Goal: Transaction & Acquisition: Purchase product/service

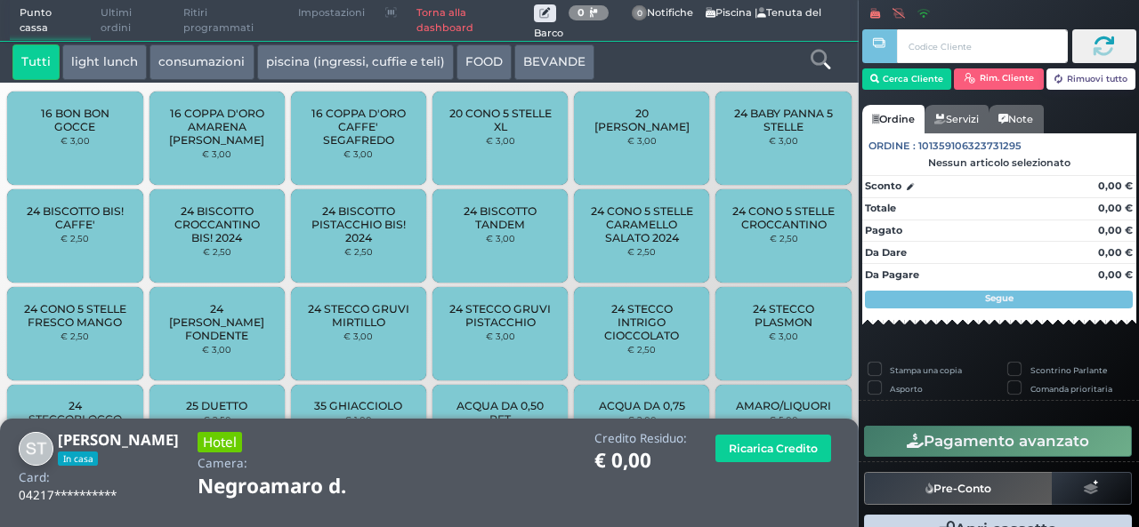
click at [126, 62] on button "light lunch" at bounding box center [104, 62] width 85 height 36
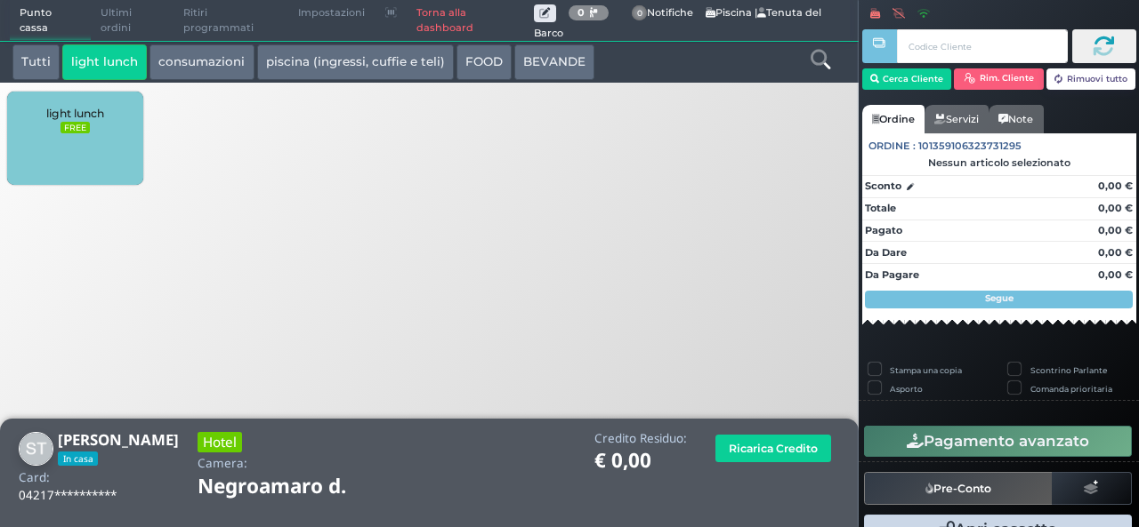
click at [110, 147] on div "light lunch FREE" at bounding box center [74, 138] width 135 height 93
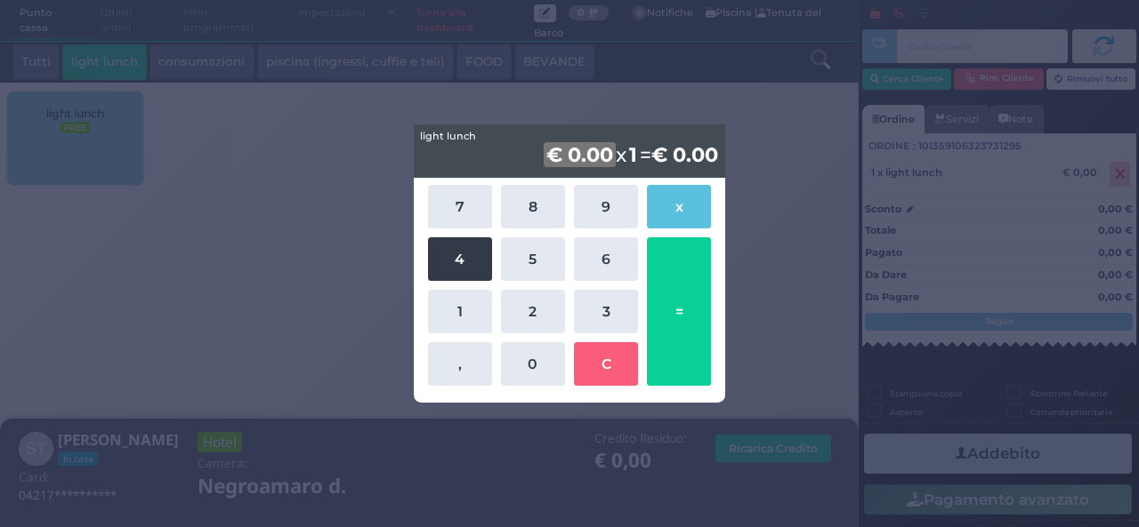
click at [457, 243] on button "4" at bounding box center [460, 260] width 64 height 44
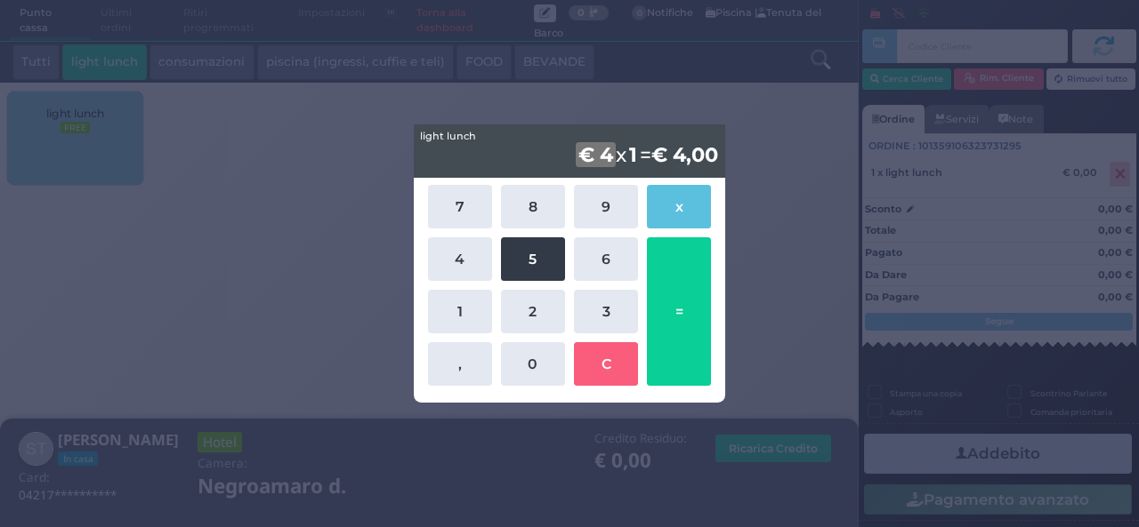
click at [546, 259] on button "5" at bounding box center [533, 260] width 64 height 44
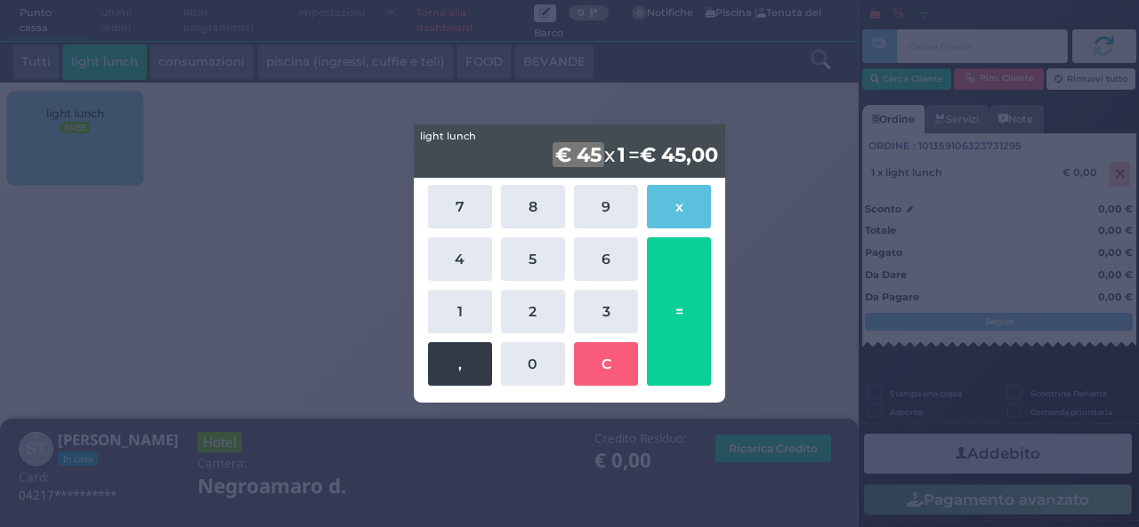
click at [441, 374] on button "," at bounding box center [460, 364] width 64 height 44
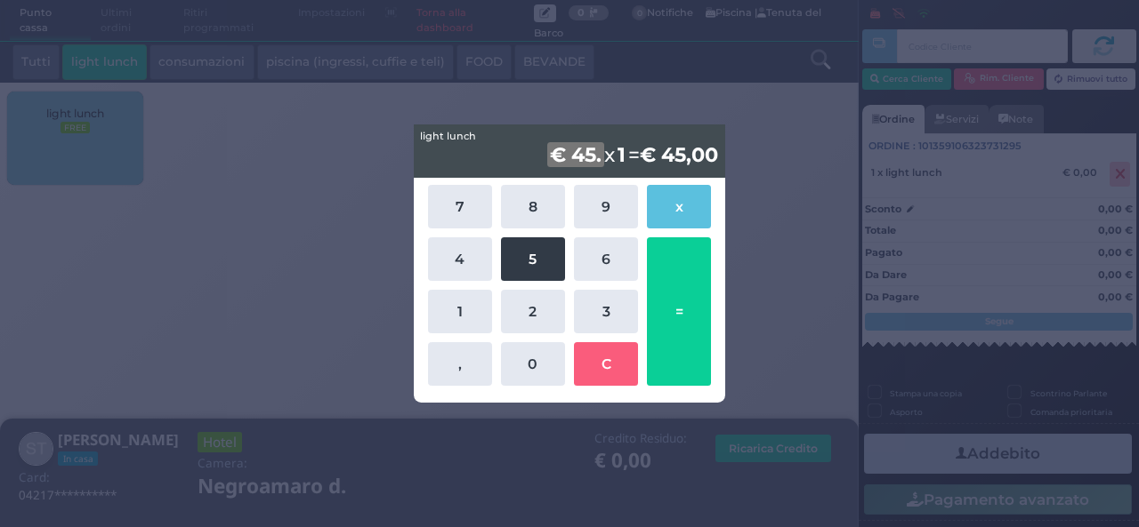
click at [527, 258] on button "5" at bounding box center [533, 260] width 64 height 44
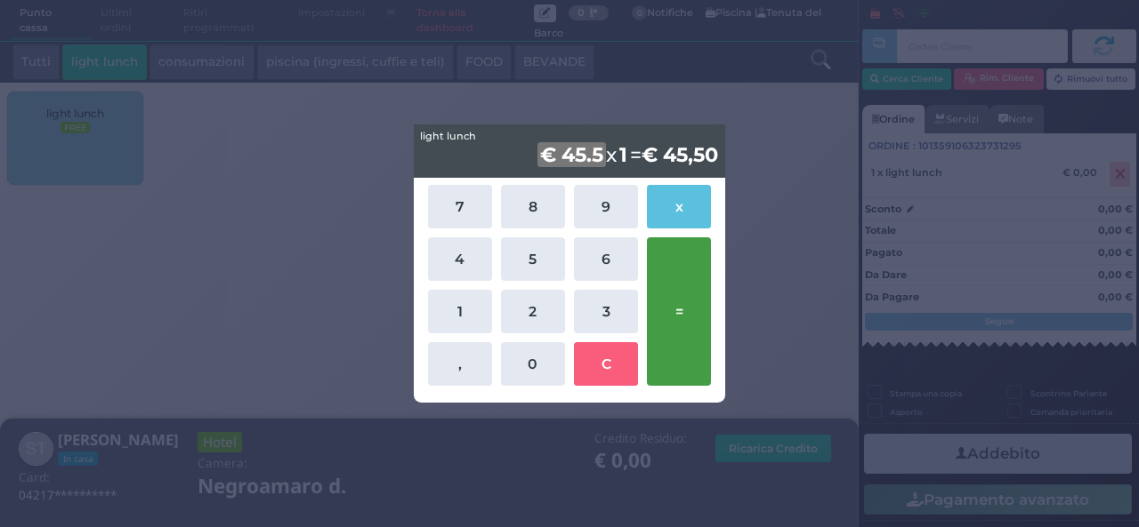
click at [667, 346] on button "=" at bounding box center [679, 312] width 64 height 149
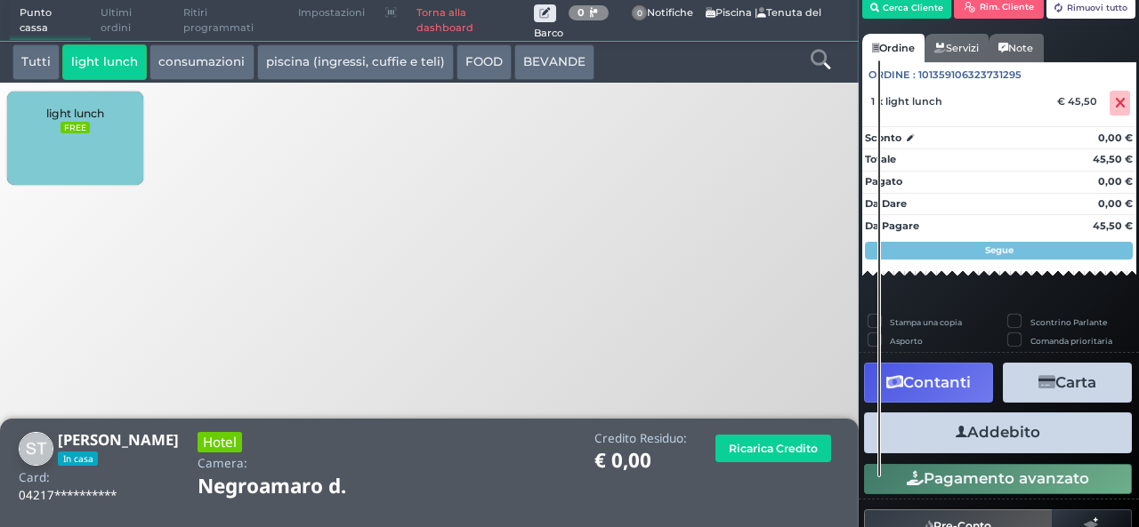
scroll to position [107, 0]
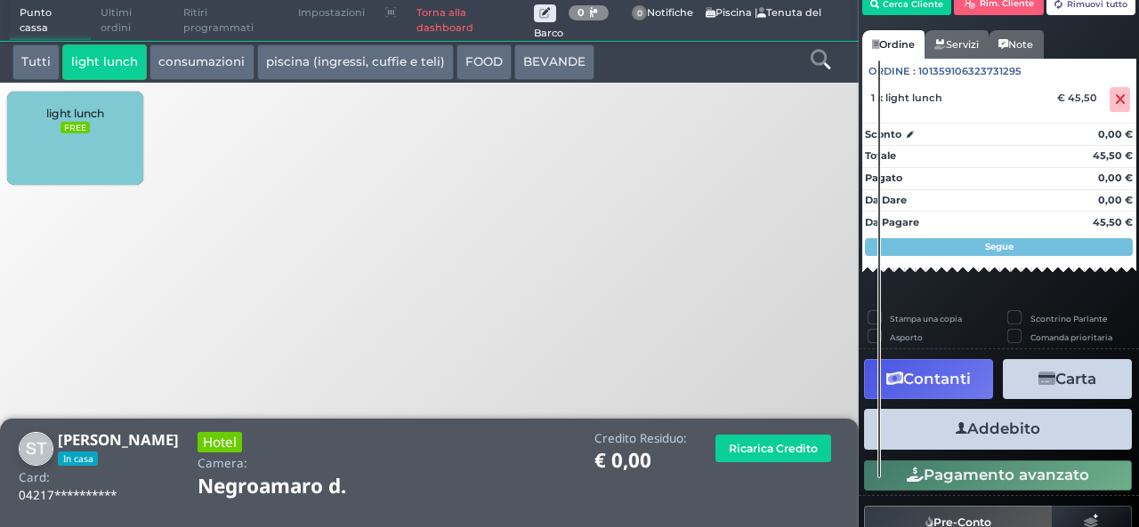
click at [971, 423] on button "Addebito" at bounding box center [998, 429] width 268 height 40
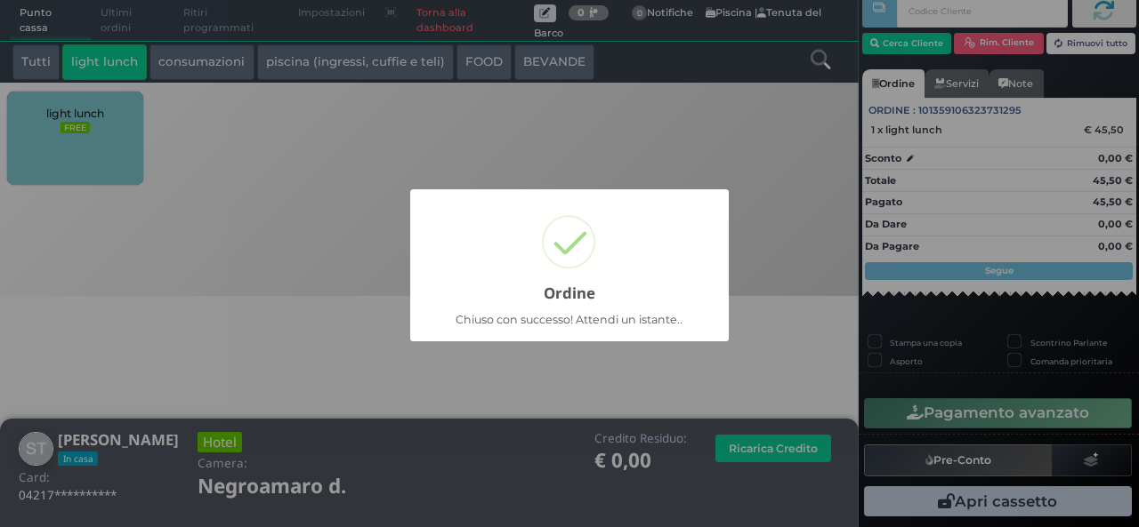
scroll to position [51, 0]
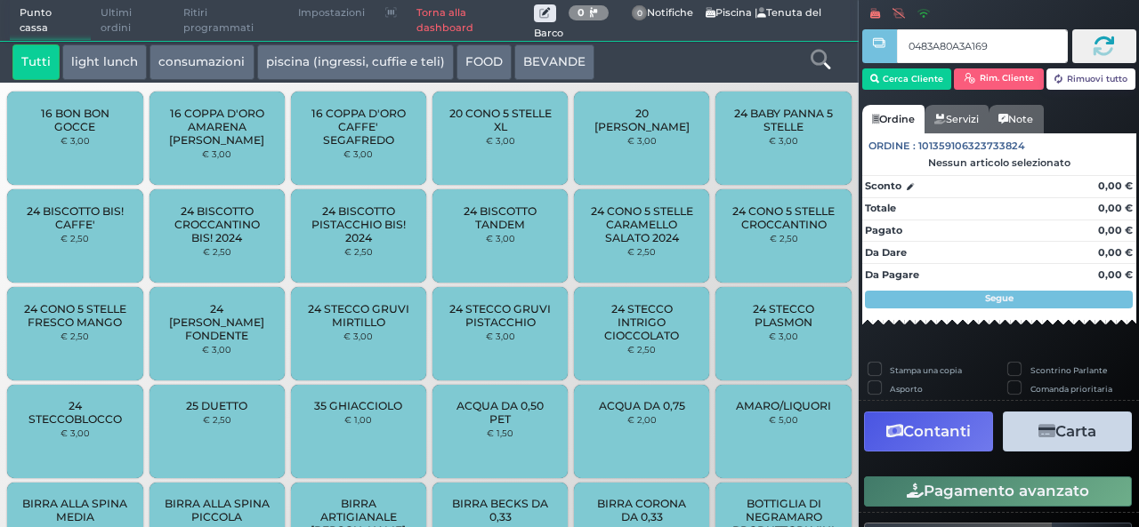
type input "0483A80A3A1691"
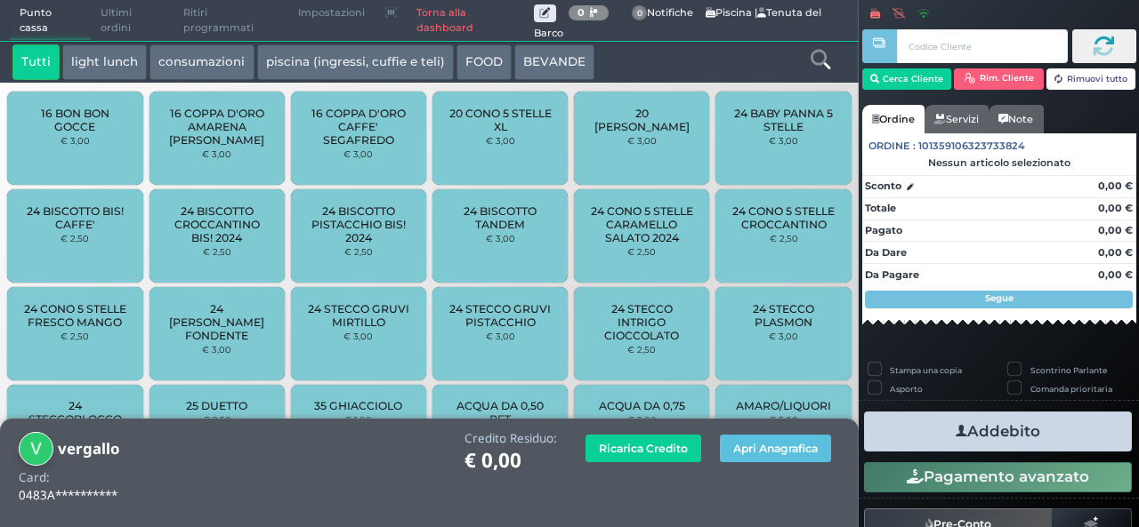
click at [812, 59] on icon at bounding box center [820, 60] width 20 height 20
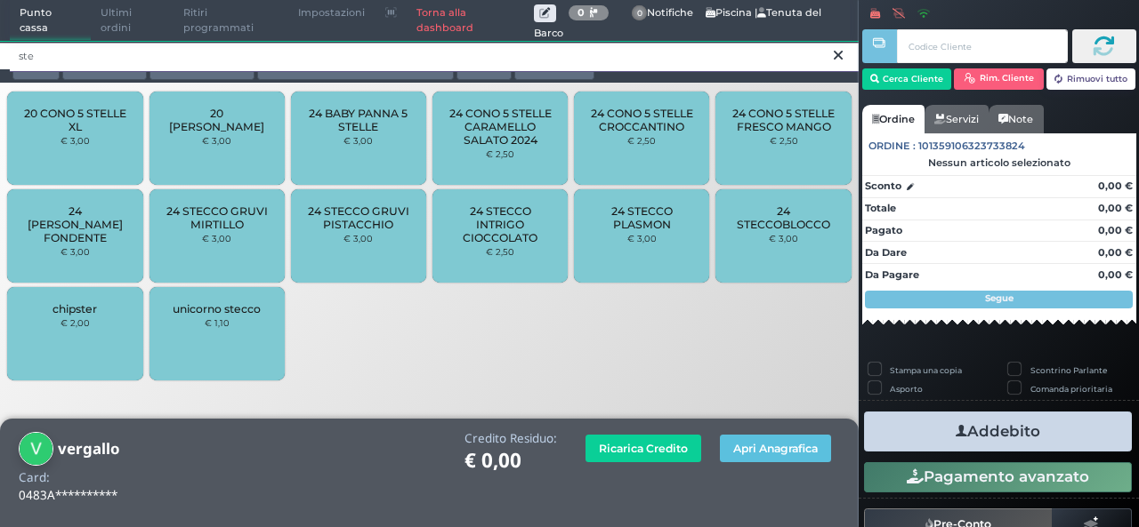
type input "ste"
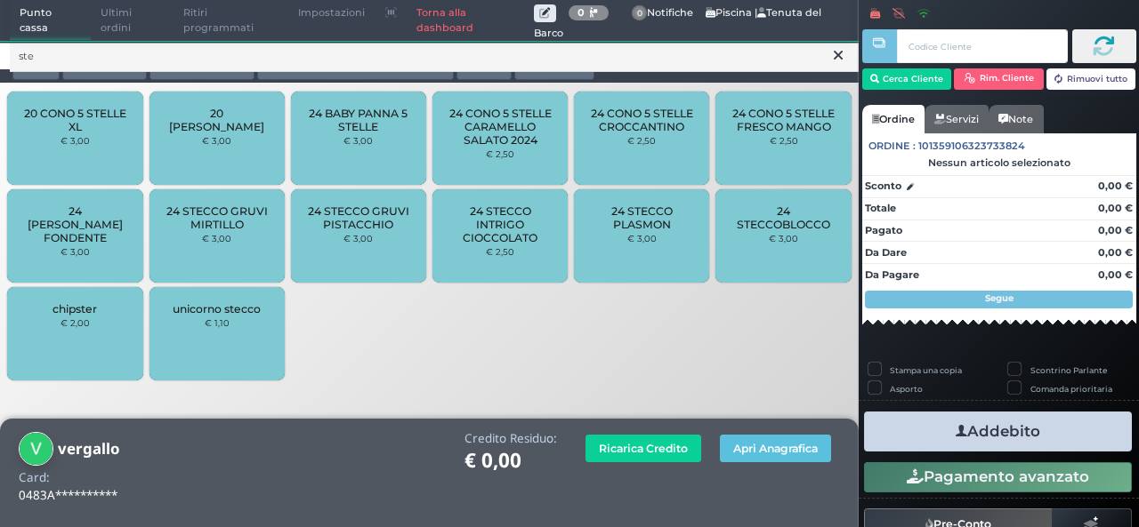
click at [769, 262] on div "24 STECCOBLOCCO € 3,00" at bounding box center [782, 235] width 135 height 93
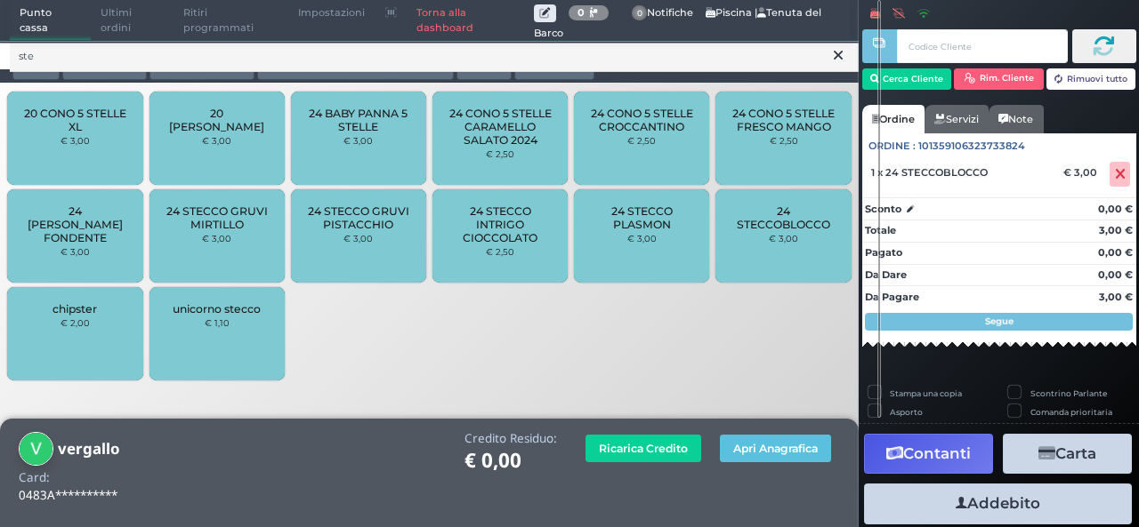
click at [833, 59] on icon at bounding box center [837, 55] width 9 height 18
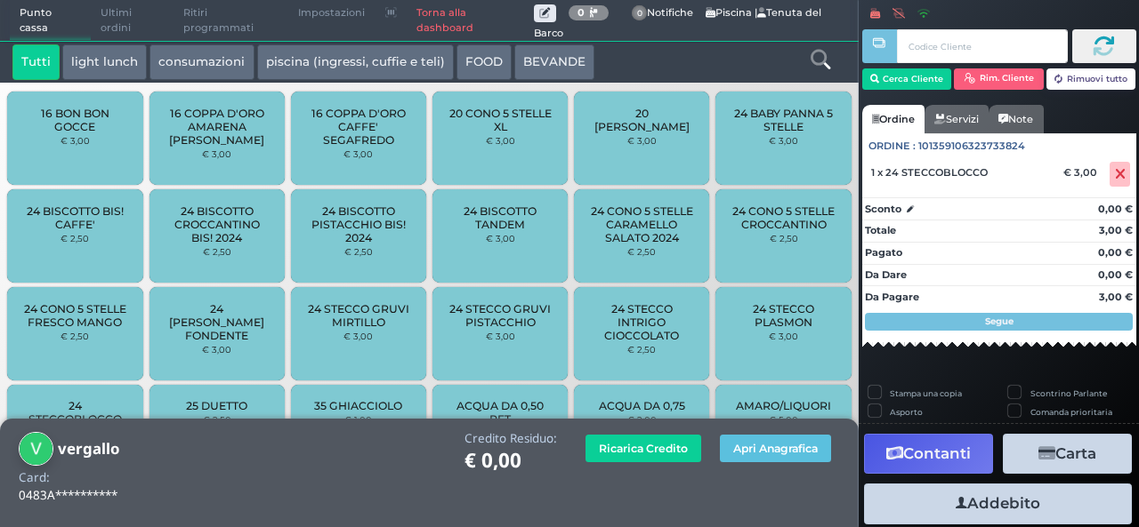
click at [814, 70] on link at bounding box center [820, 57] width 20 height 26
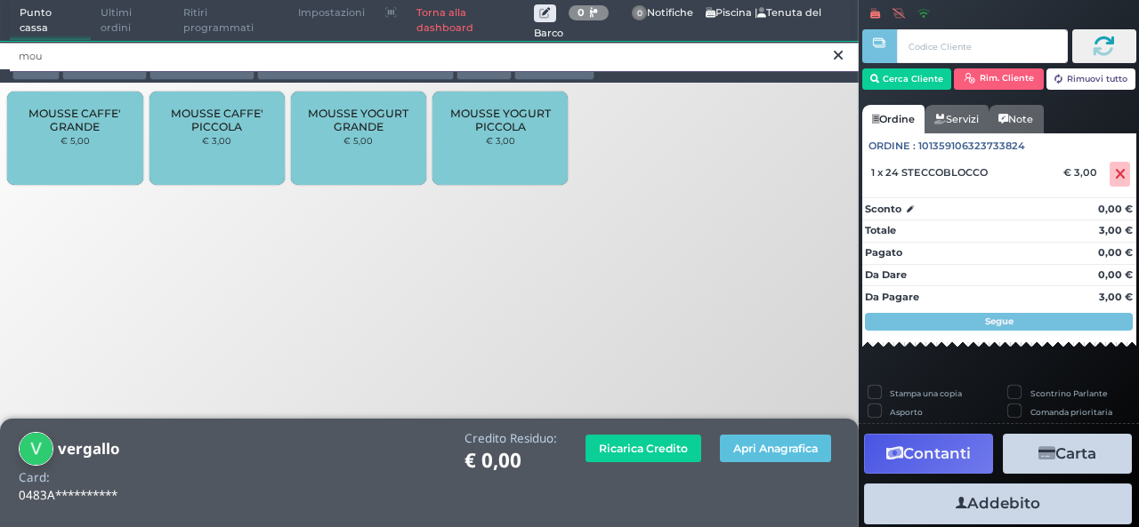
type input "mou"
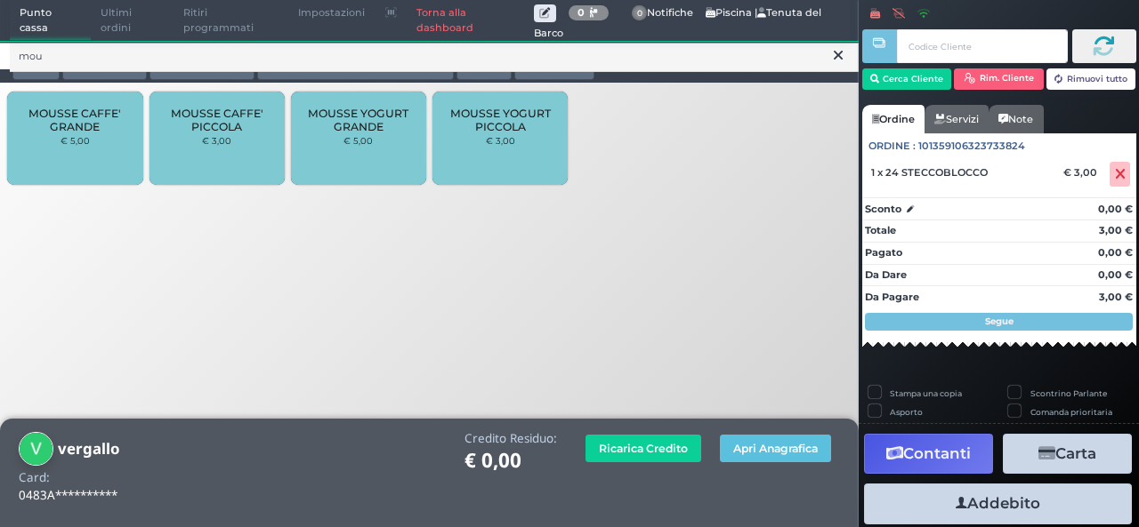
click at [213, 82] on div "mou Tutti light lunch consumazioni piscina (ingressi, cuffie e teli) FOOD BEVAN…" at bounding box center [429, 62] width 858 height 42
click at [221, 154] on div "MOUSSE CAFFE' PICCOLA € 3,00" at bounding box center [216, 138] width 135 height 93
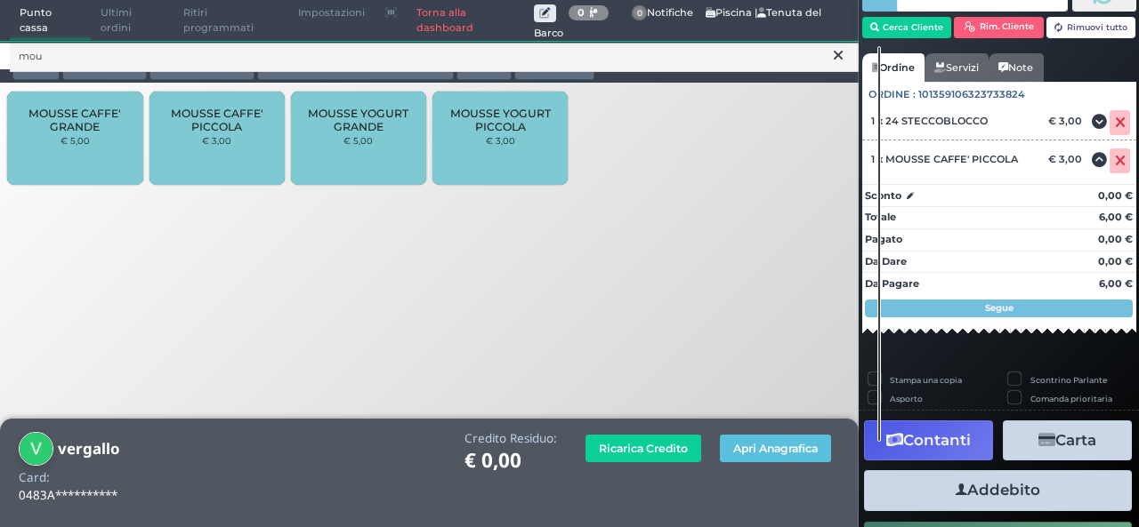
scroll to position [88, 0]
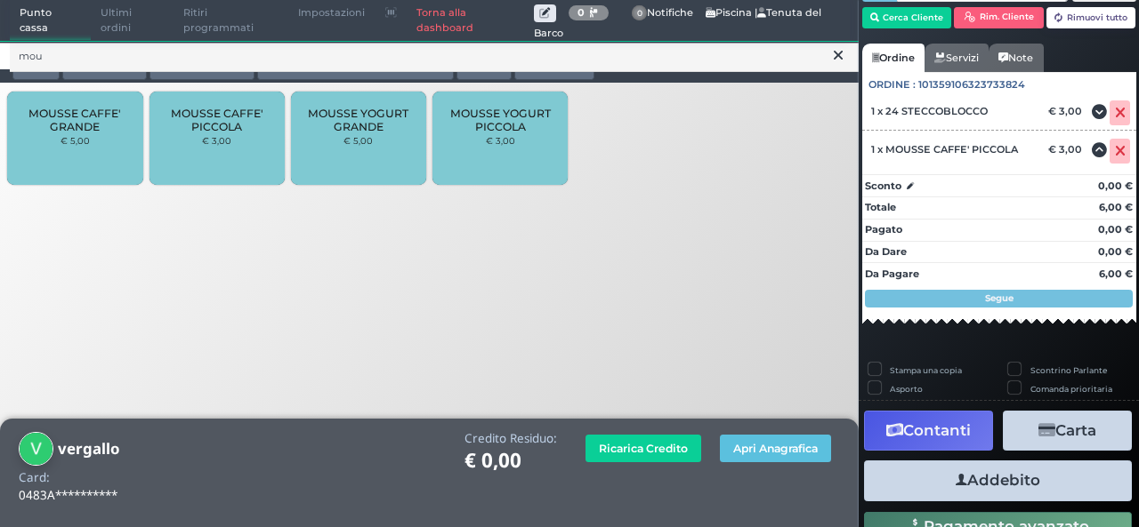
click at [957, 481] on icon "button" at bounding box center [961, 480] width 12 height 19
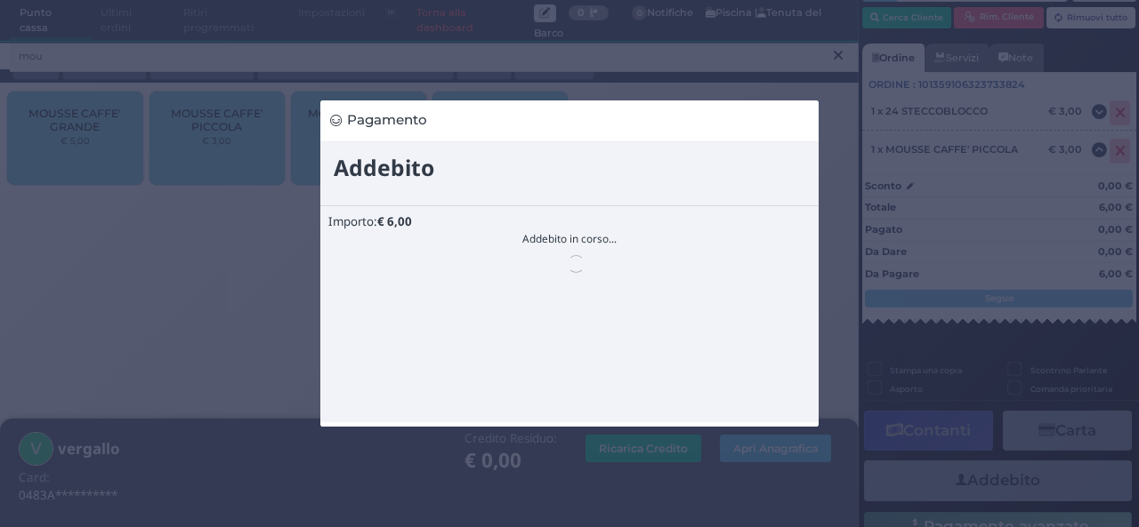
scroll to position [0, 0]
